Goal: Check status: Check status

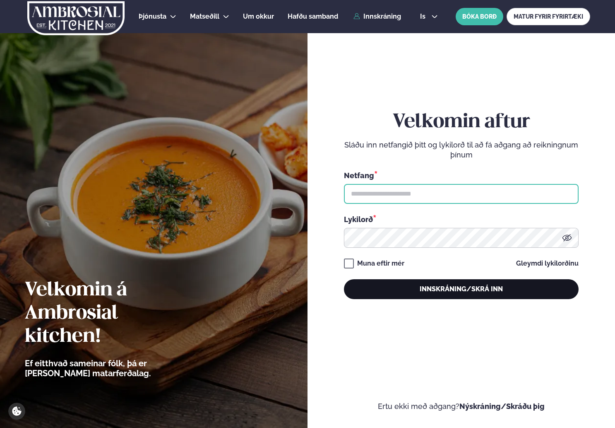
type input "**********"
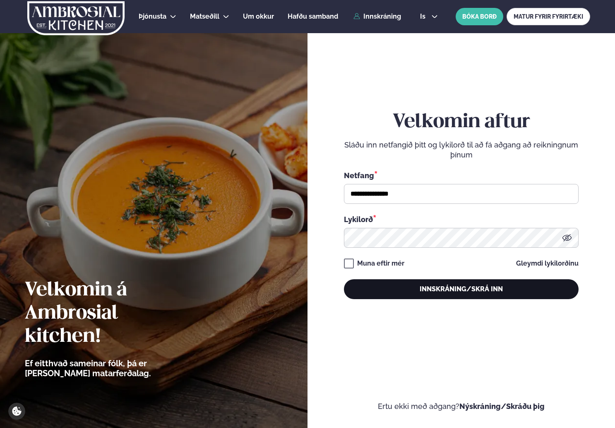
click at [415, 292] on button "Innskráning/Skrá inn" at bounding box center [461, 289] width 235 height 20
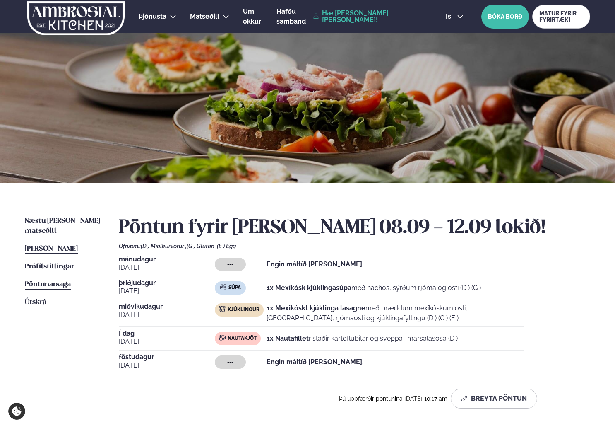
click at [46, 281] on span "Pöntunarsaga" at bounding box center [48, 284] width 46 height 7
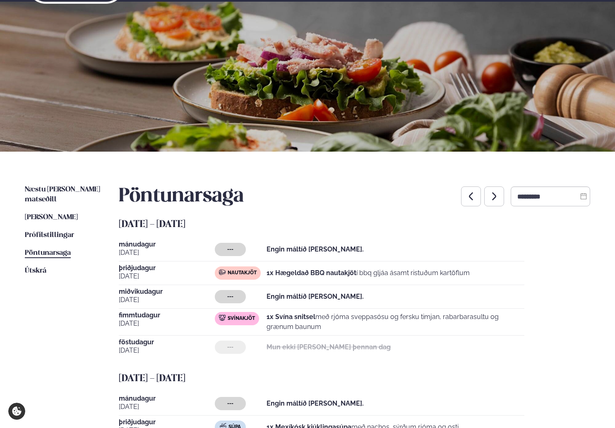
scroll to position [32, 0]
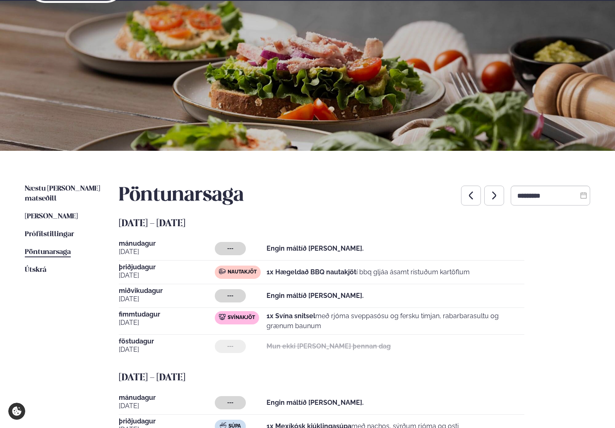
drag, startPoint x: 113, startPoint y: 315, endPoint x: 305, endPoint y: 328, distance: 191.8
click at [305, 328] on div "Næstu [PERSON_NAME] matseðill Næsta vika [PERSON_NAME] matseðill [PERSON_NAME] …" at bounding box center [307, 353] width 615 height 404
click at [306, 328] on p "1x Svína snitsel með rjóma sveppasósu og fersku timjan, rabarbarasultu og grænu…" at bounding box center [396, 321] width 258 height 20
drag, startPoint x: 316, startPoint y: 328, endPoint x: 118, endPoint y: 316, distance: 198.3
click at [119, 316] on div "[DATE] Svínakjöt 1x Svína snitsel með rjóma sveppasósu og fersku timjan, rabarb…" at bounding box center [322, 323] width 406 height 24
